Goal: Navigation & Orientation: Find specific page/section

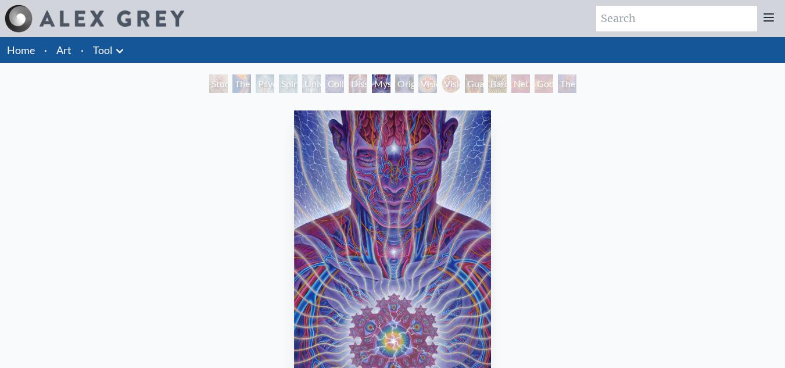
click at [101, 60] on li "Tool Anatomical Drawings" at bounding box center [109, 50] width 43 height 26
click at [113, 52] on icon at bounding box center [120, 51] width 14 height 14
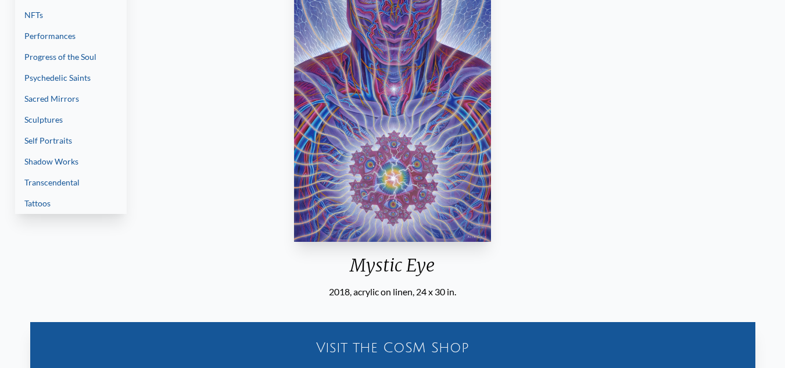
scroll to position [23, 0]
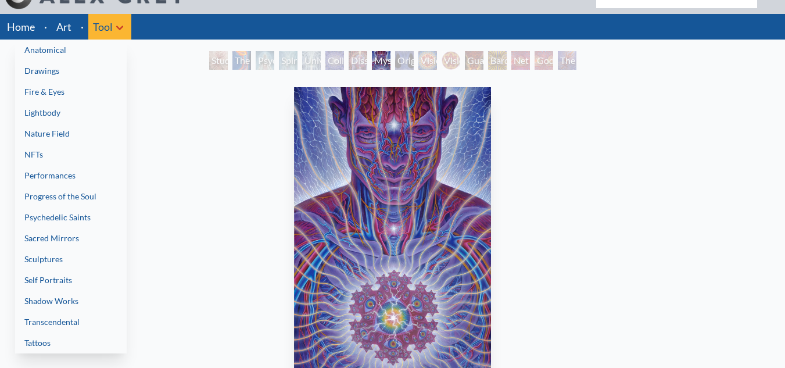
click at [96, 132] on link "Nature Field" at bounding box center [71, 133] width 112 height 21
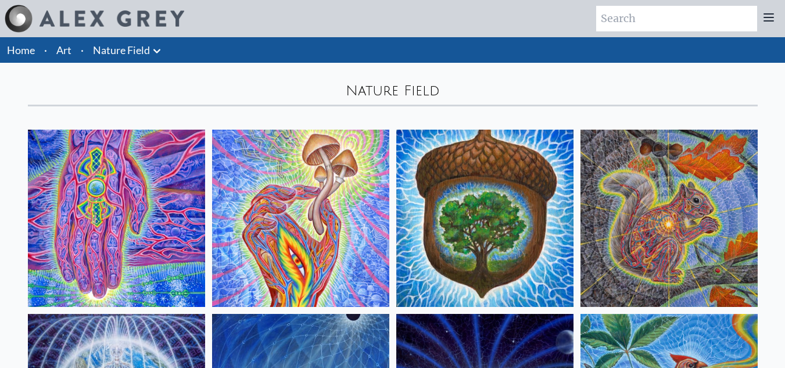
click at [136, 52] on link "Nature Field" at bounding box center [121, 50] width 57 height 16
click at [157, 52] on icon at bounding box center [156, 51] width 7 height 4
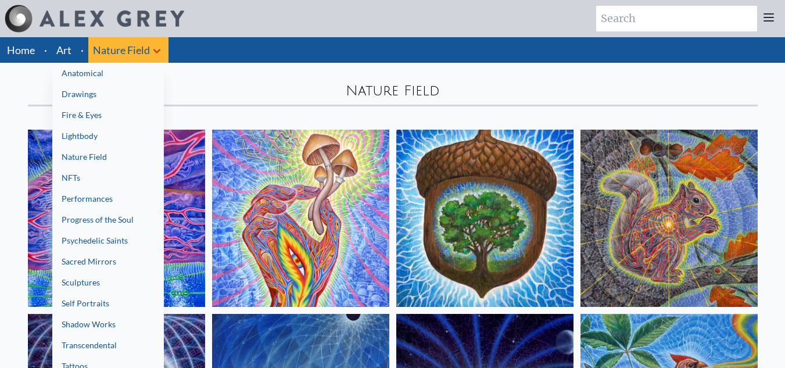
click at [66, 42] on div at bounding box center [392, 184] width 785 height 368
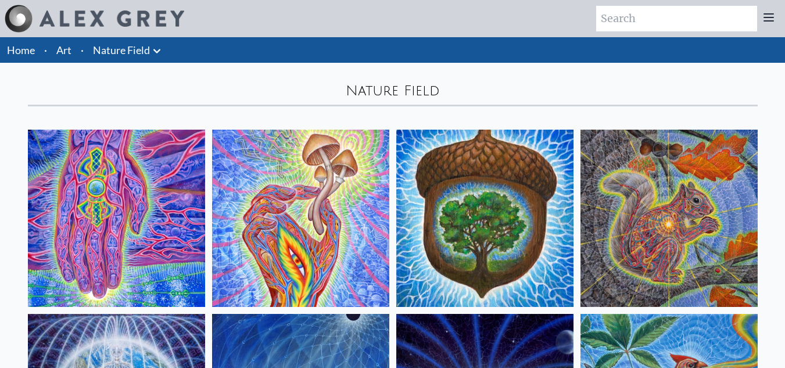
click at [67, 50] on link "Art" at bounding box center [63, 50] width 15 height 16
